Goal: Navigation & Orientation: Find specific page/section

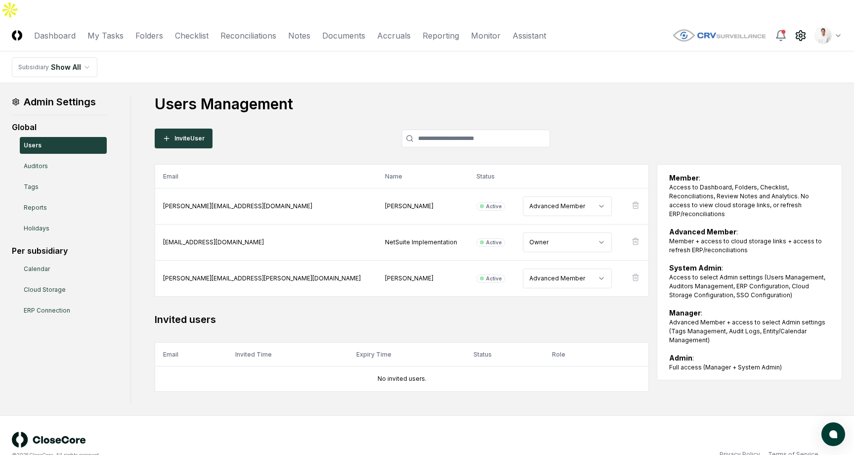
click at [156, 20] on header "CloseCore Dashboard My Tasks Folders Checklist Reconciliations Notes Documents …" at bounding box center [427, 36] width 854 height 32
click at [156, 30] on link "Folders" at bounding box center [149, 36] width 28 height 12
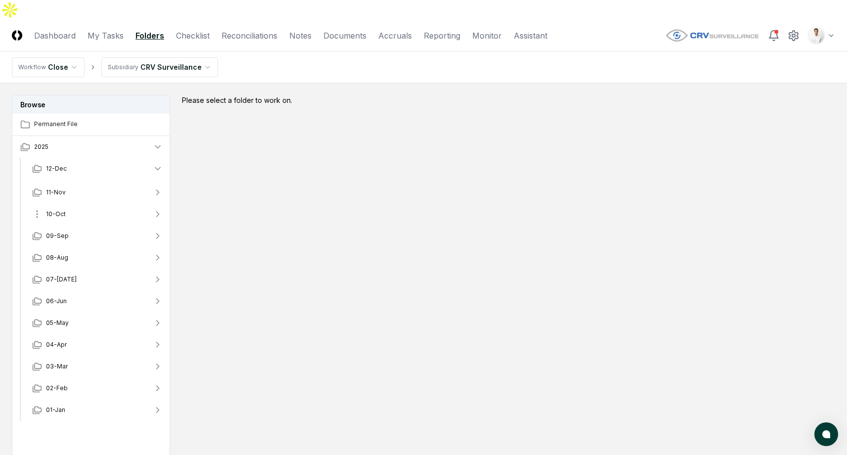
click at [97, 203] on button "10-Oct" at bounding box center [97, 214] width 146 height 22
click at [98, 227] on button "09-Sep" at bounding box center [97, 238] width 146 height 22
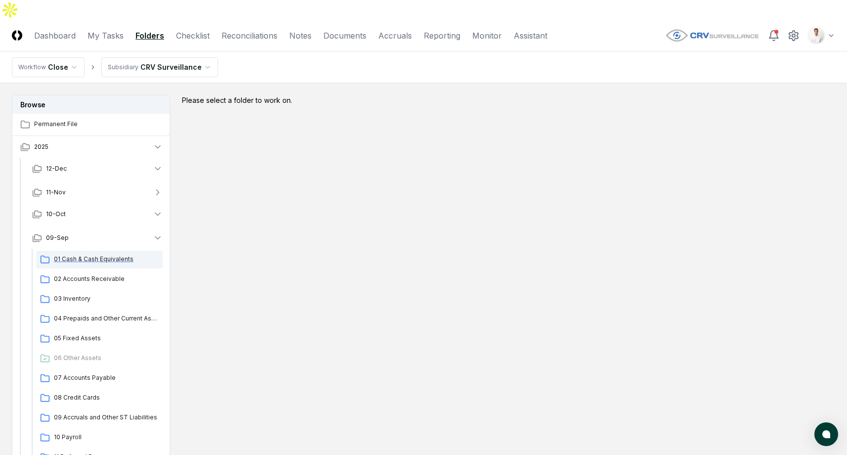
click at [98, 251] on div "01 Cash & Cash Equivalents" at bounding box center [99, 260] width 127 height 18
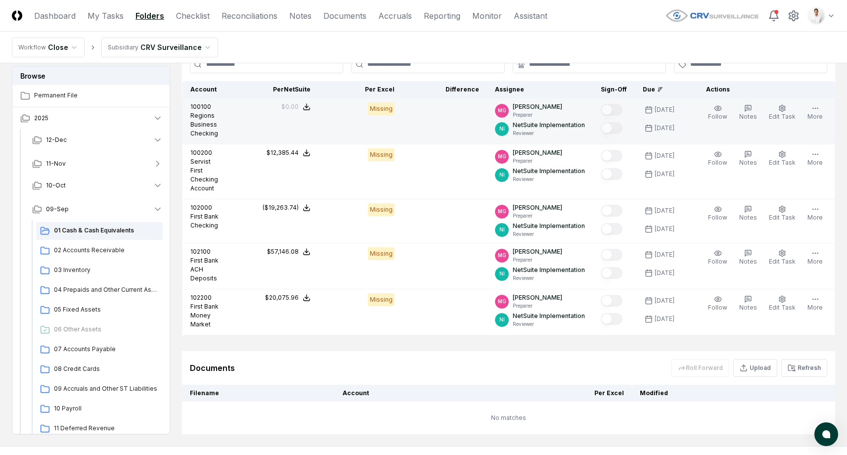
scroll to position [280, 0]
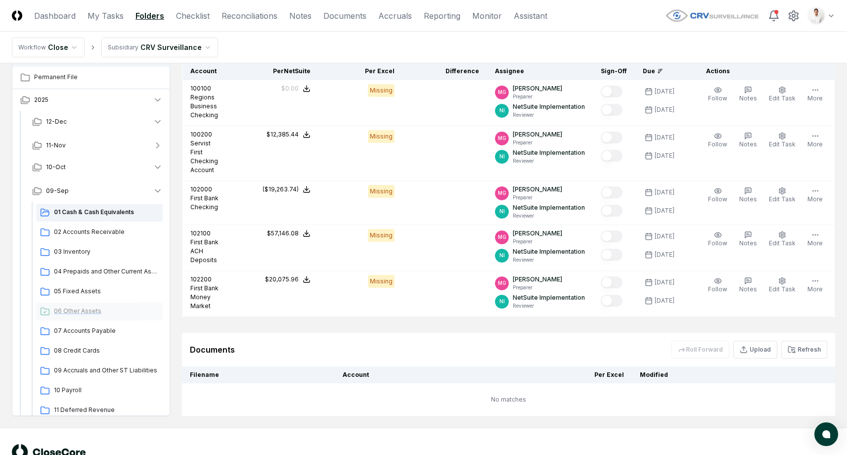
click at [97, 307] on span "06 Other Assets" at bounding box center [106, 311] width 105 height 9
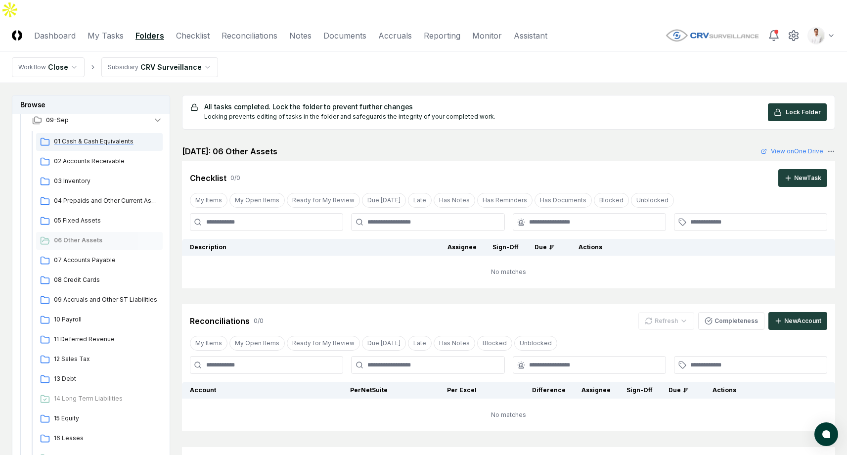
scroll to position [118, 0]
click at [79, 212] on div "05 Fixed Assets" at bounding box center [99, 221] width 127 height 18
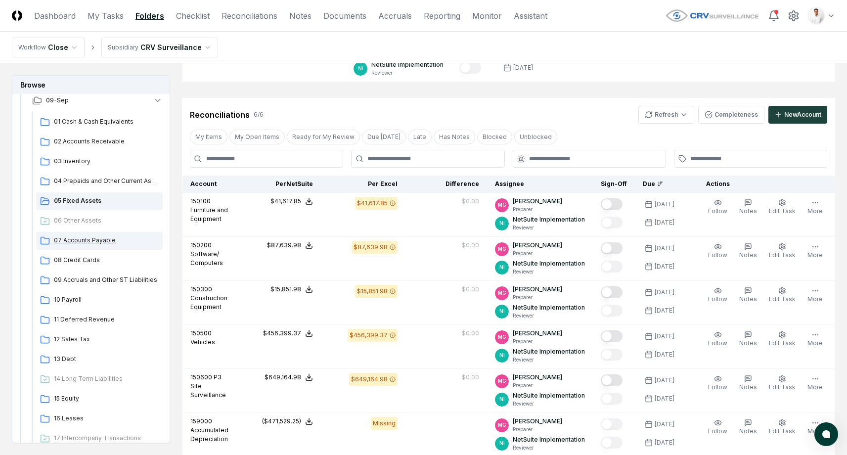
scroll to position [342, 0]
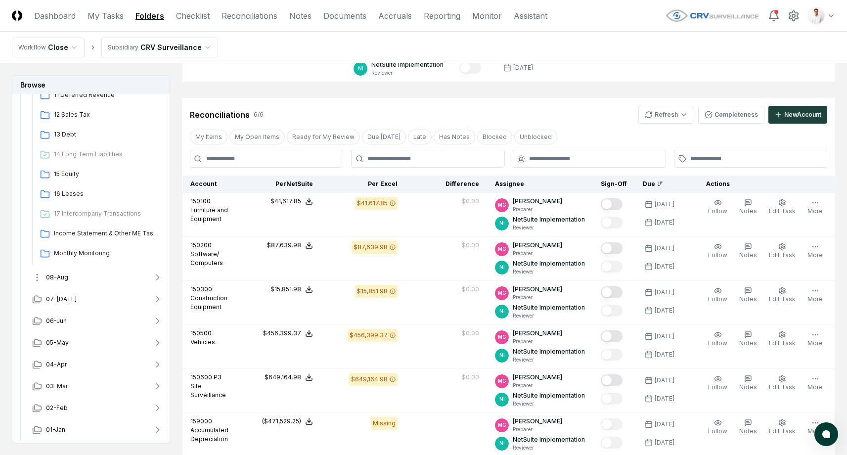
click at [115, 283] on button "08-Aug" at bounding box center [97, 277] width 146 height 22
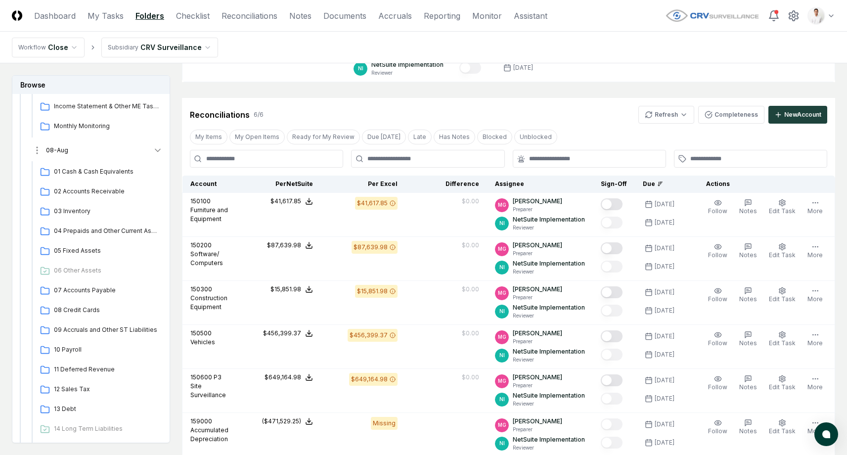
scroll to position [474, 0]
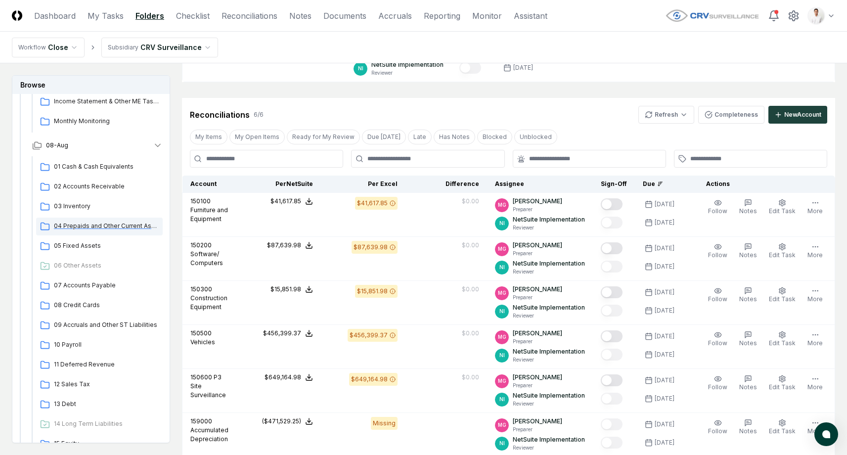
click at [105, 232] on div "04 Prepaids and Other Current Assets" at bounding box center [99, 227] width 127 height 18
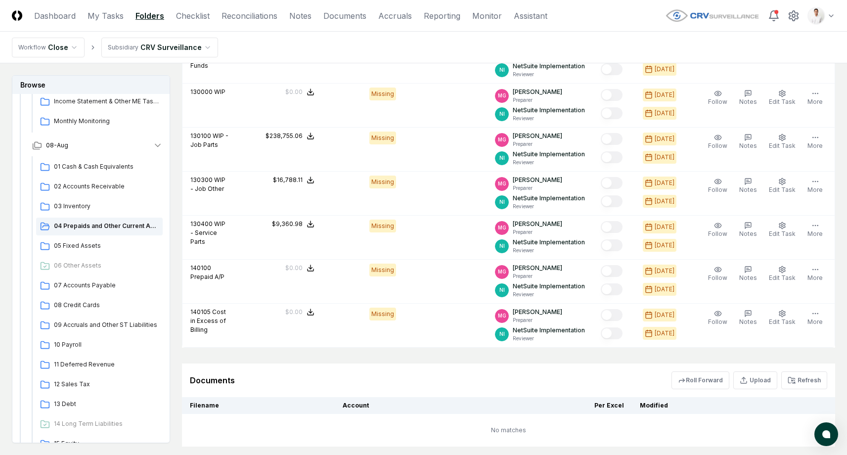
scroll to position [364, 0]
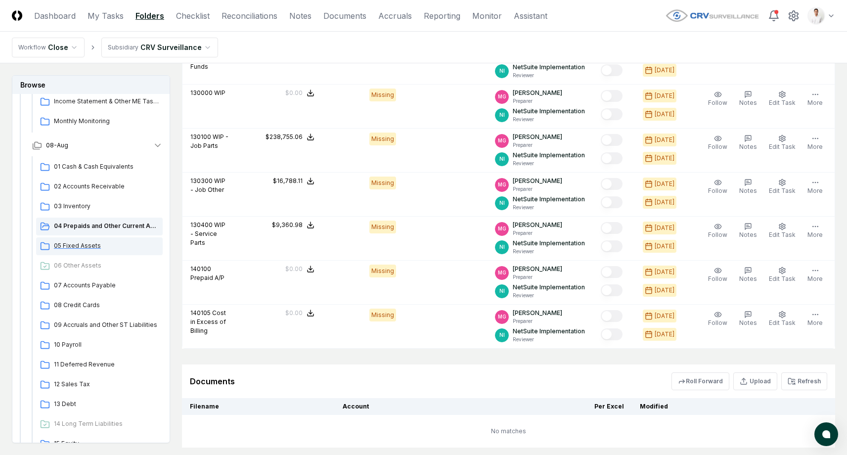
click at [105, 241] on span "05 Fixed Assets" at bounding box center [106, 245] width 105 height 9
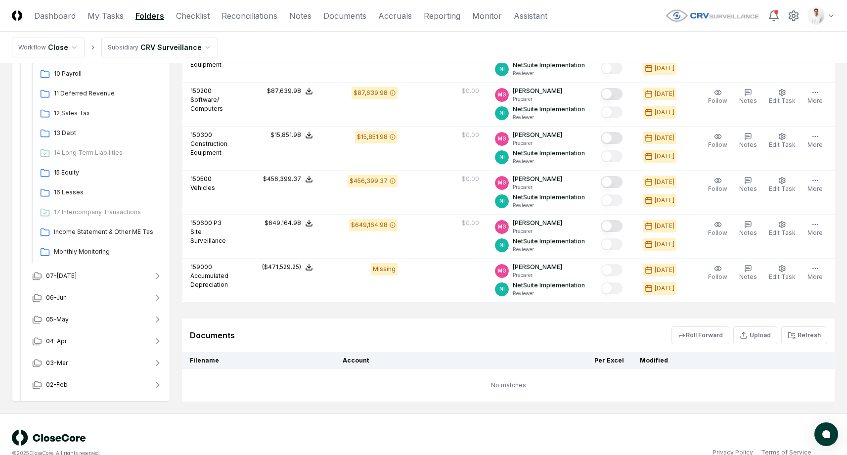
scroll to position [722, 0]
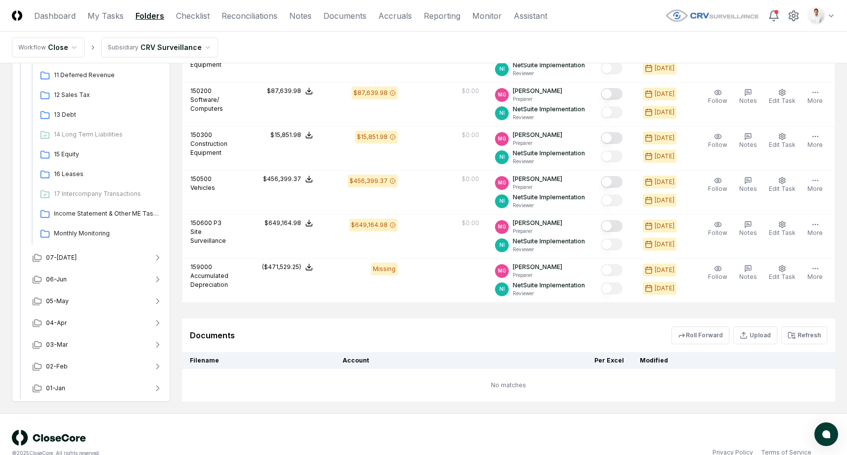
click at [587, 17] on header "CloseCore Dashboard My Tasks Folders Checklist Reconciliations Notes Documents …" at bounding box center [423, 16] width 847 height 32
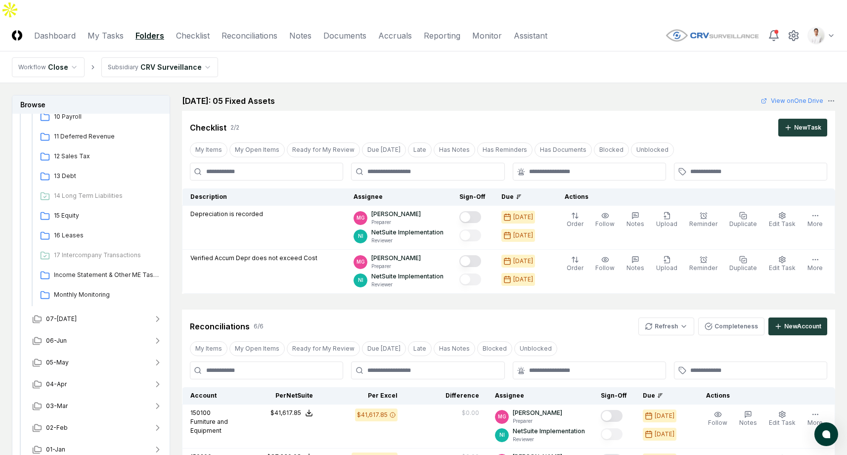
click at [379, 95] on div "[DATE]: 05 Fixed Assets View on One Drive" at bounding box center [508, 101] width 653 height 12
